Goal: Task Accomplishment & Management: Use online tool/utility

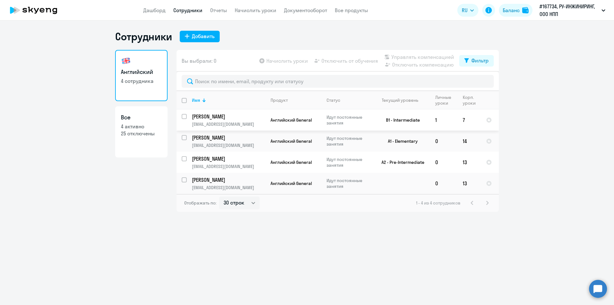
select select "30"
click at [296, 10] on link "Документооборот" at bounding box center [305, 10] width 43 height 6
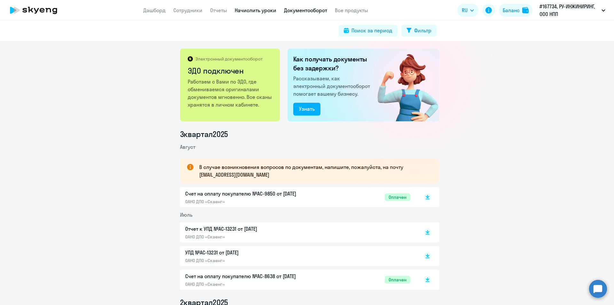
click at [262, 11] on link "Начислить уроки" at bounding box center [256, 10] width 42 height 6
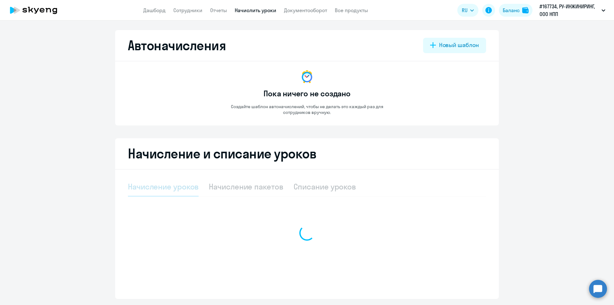
select select "10"
